Goal: Transaction & Acquisition: Download file/media

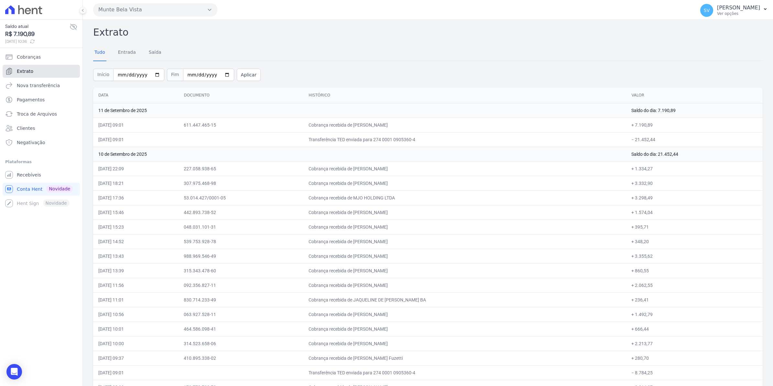
click at [24, 72] on span "Extrato" at bounding box center [25, 71] width 17 height 6
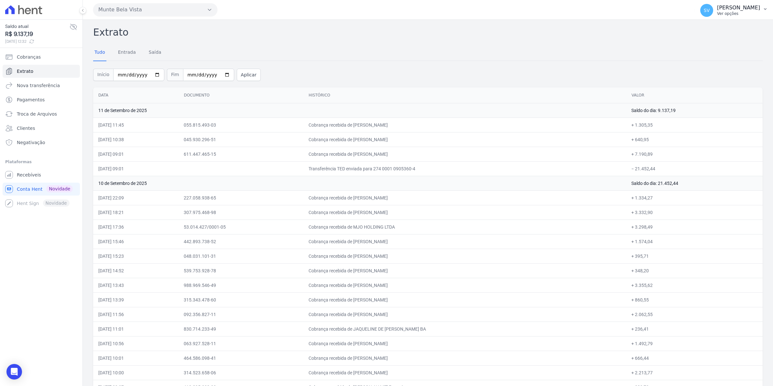
click at [714, 12] on span "SV" at bounding box center [707, 10] width 13 height 13
click at [16, 173] on link "Recebíveis" at bounding box center [41, 174] width 77 height 13
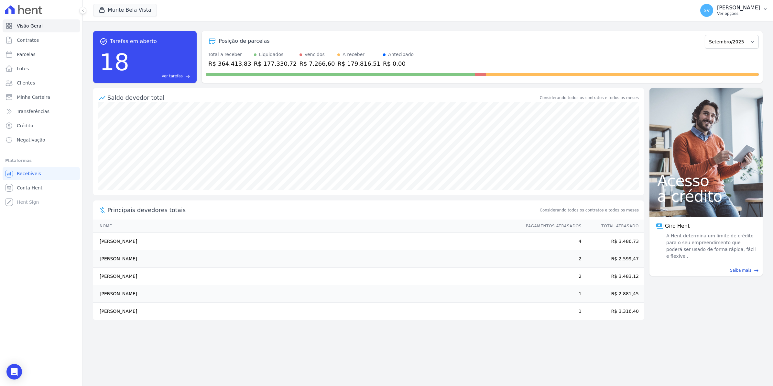
click at [714, 7] on span "SV" at bounding box center [707, 10] width 13 height 13
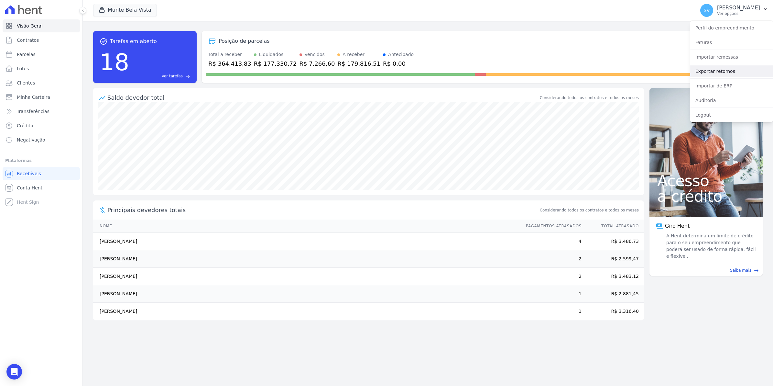
click at [715, 69] on link "Exportar retornos" at bounding box center [732, 71] width 83 height 12
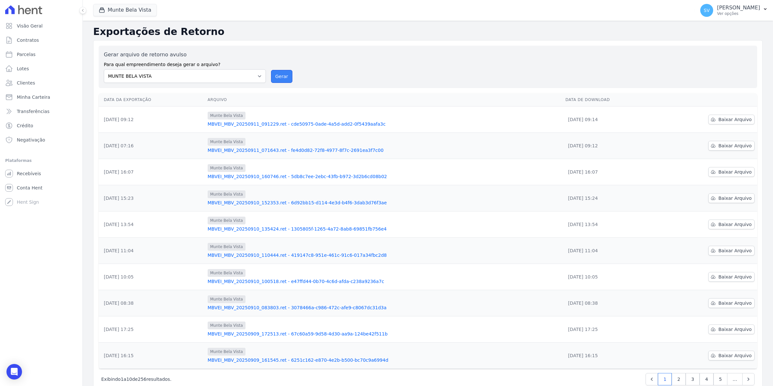
click at [278, 73] on button "Gerar" at bounding box center [281, 76] width 21 height 13
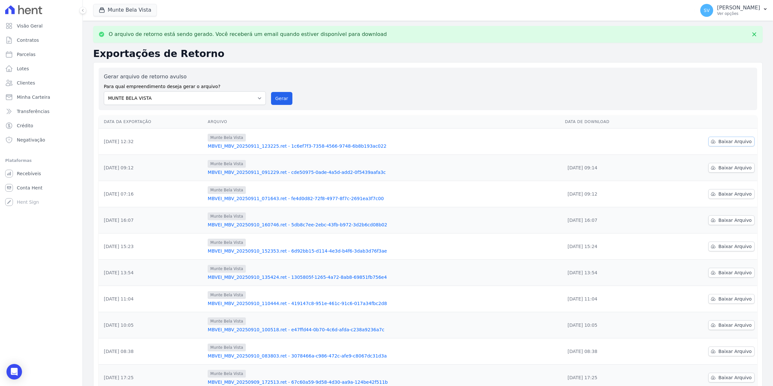
click at [728, 144] on span "Baixar Arquivo" at bounding box center [735, 141] width 33 height 6
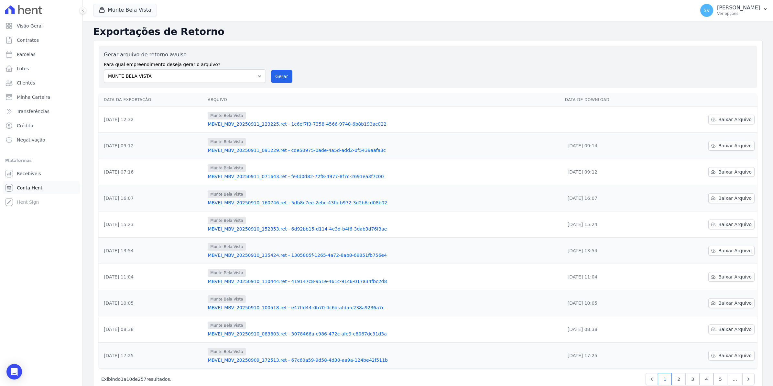
click at [25, 190] on span "Conta Hent" at bounding box center [30, 187] width 26 height 6
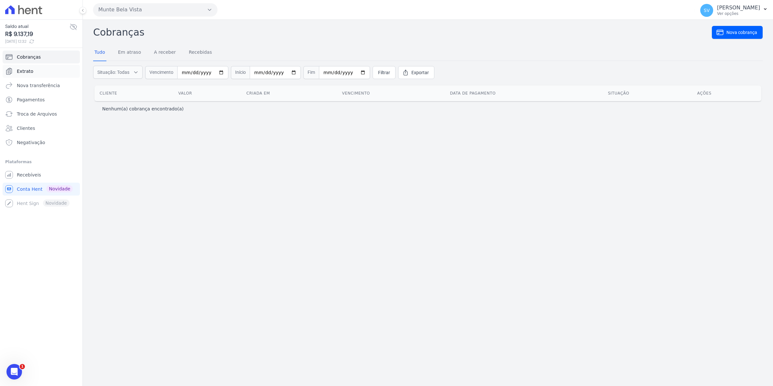
click at [28, 71] on span "Extrato" at bounding box center [25, 71] width 17 height 6
